Goal: Browse casually: Explore the website without a specific task or goal

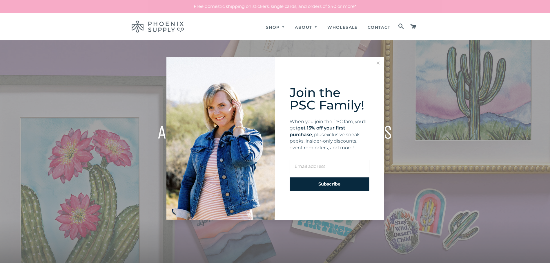
click at [307, 162] on label "G E mail address" at bounding box center [330, 165] width 80 height 13
click at [307, 162] on input "G E mail address" at bounding box center [330, 165] width 80 height 13
type input "**********"
click at [325, 186] on span "Subscribe" at bounding box center [329, 184] width 22 height 6
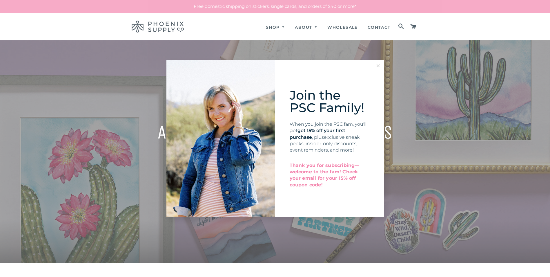
click at [272, 28] on div "**********" at bounding box center [275, 138] width 550 height 277
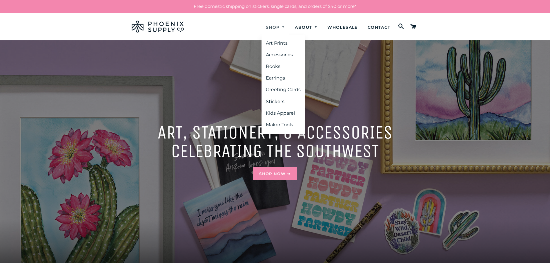
click at [273, 28] on link "Shop" at bounding box center [276, 27] width 28 height 15
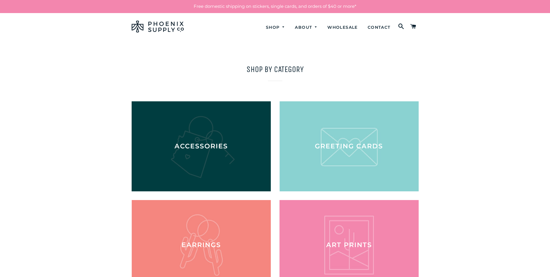
click at [201, 139] on div at bounding box center [200, 146] width 143 height 93
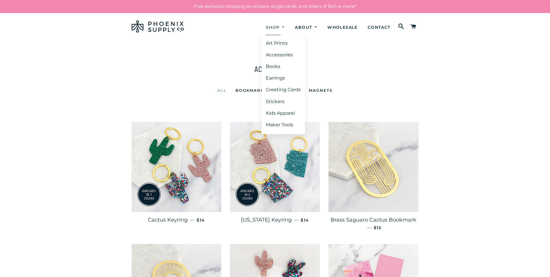
click at [267, 27] on link "Shop" at bounding box center [276, 27] width 28 height 15
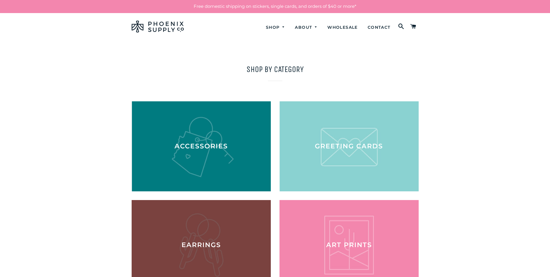
click at [197, 226] on div at bounding box center [200, 244] width 143 height 93
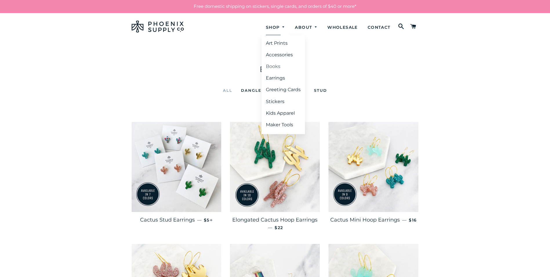
click at [272, 65] on link "Books" at bounding box center [283, 66] width 43 height 10
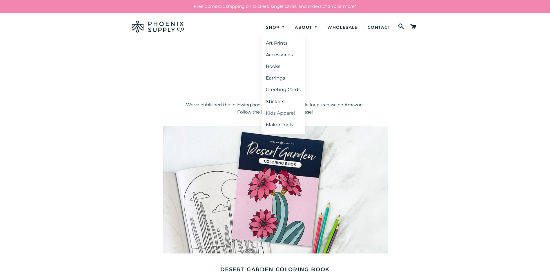
click at [276, 113] on link "Kids Apparel" at bounding box center [283, 113] width 43 height 10
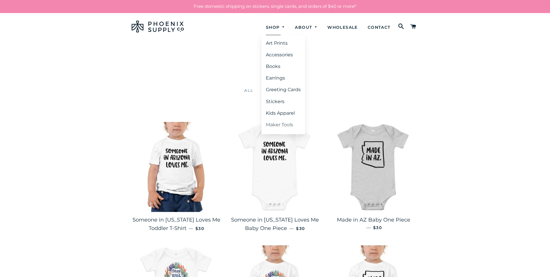
click at [272, 122] on link "Maker Tools" at bounding box center [283, 124] width 43 height 10
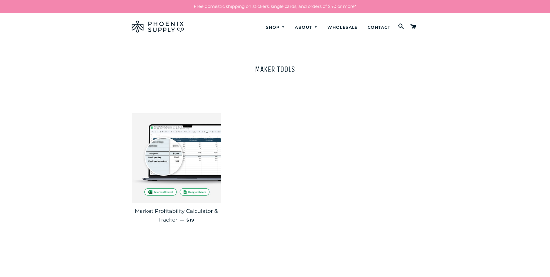
click at [159, 29] on img at bounding box center [158, 27] width 52 height 12
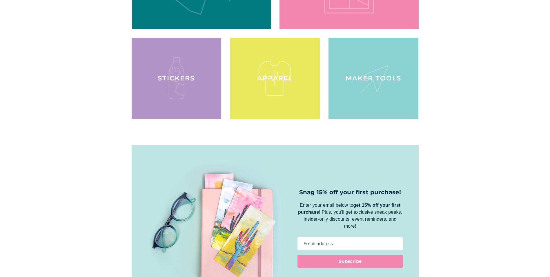
scroll to position [957, 0]
